Goal: Check status: Check status

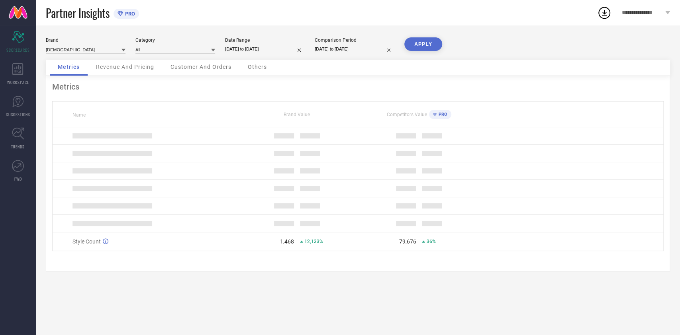
click at [242, 53] on input "[DATE] to [DATE]" at bounding box center [265, 49] width 80 height 8
select select "7"
select select "2025"
select select "8"
select select "2025"
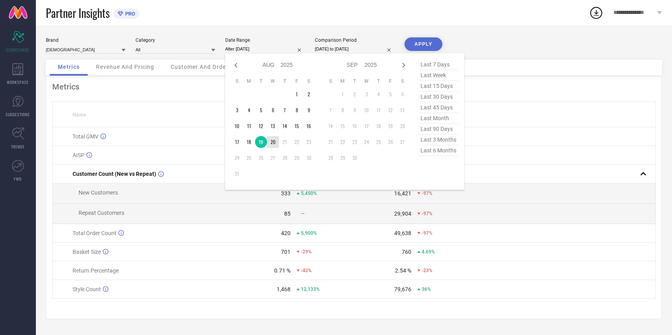
click at [276, 140] on td "20" at bounding box center [273, 142] width 12 height 12
type input "[DATE] to [DATE]"
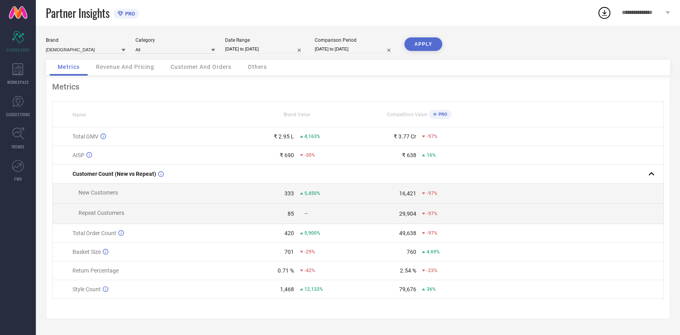
click at [417, 43] on button "APPLY" at bounding box center [423, 44] width 38 height 14
click at [642, 11] on span "**********" at bounding box center [642, 13] width 42 height 7
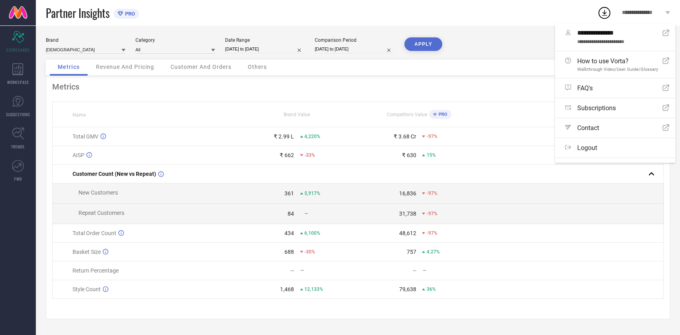
drag, startPoint x: 584, startPoint y: 159, endPoint x: 547, endPoint y: 140, distance: 41.7
click at [584, 158] on label "Logout" at bounding box center [615, 148] width 120 height 20
click at [0, 0] on button "Logout" at bounding box center [0, 0] width 0 height 0
